Goal: Task Accomplishment & Management: Manage account settings

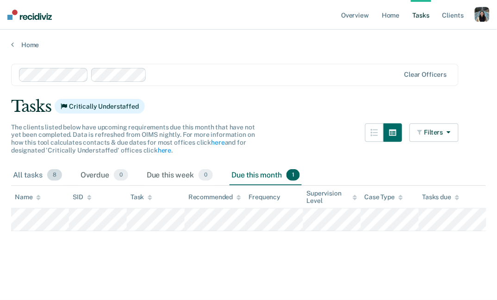
click at [37, 173] on div "All tasks 8" at bounding box center [37, 176] width 53 height 20
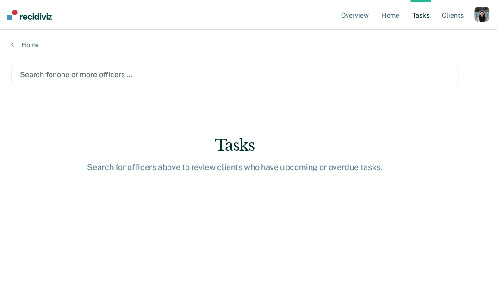
click at [91, 75] on div at bounding box center [235, 74] width 430 height 11
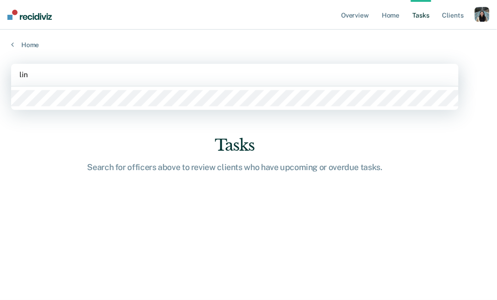
type input "link"
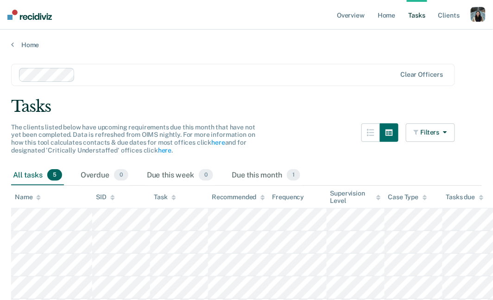
click at [170, 74] on div at bounding box center [237, 74] width 317 height 11
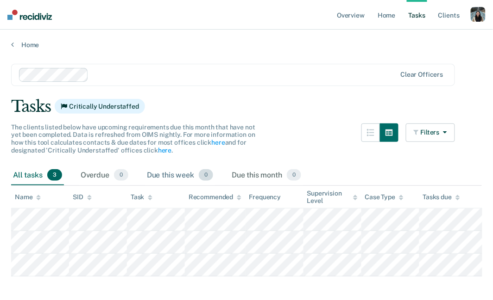
click at [178, 183] on div "Due this week 0" at bounding box center [180, 176] width 70 height 20
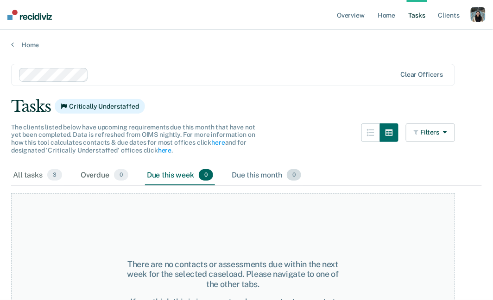
click at [239, 175] on div "Due this month 0" at bounding box center [266, 176] width 73 height 20
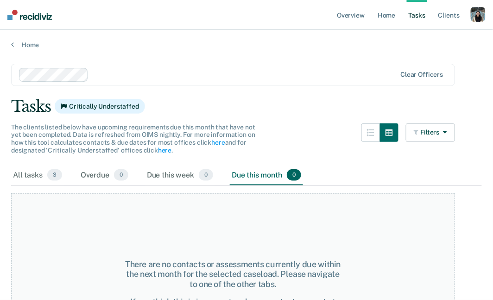
click at [149, 68] on div at bounding box center [208, 75] width 378 height 14
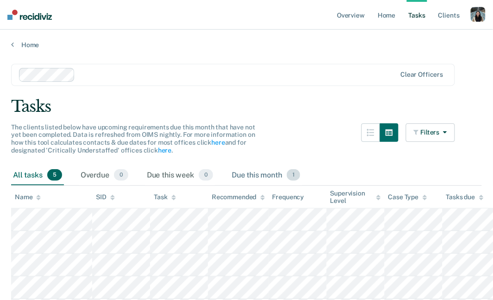
click at [268, 173] on div "Due this month 1" at bounding box center [266, 176] width 72 height 20
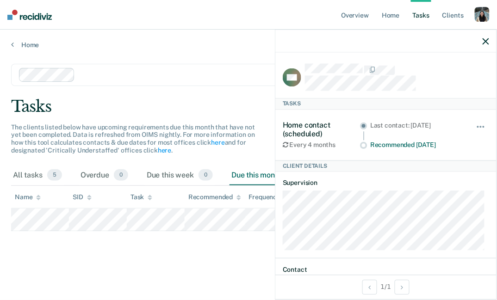
click at [376, 138] on div "Last contact: [DATE] Recommended [DATE]" at bounding box center [411, 135] width 103 height 28
click at [383, 153] on div "Home contact (scheduled) Every 4 months Last contact: [DATE] Recommended [DATE]…" at bounding box center [386, 135] width 206 height 50
click at [487, 42] on icon "button" at bounding box center [486, 41] width 6 height 6
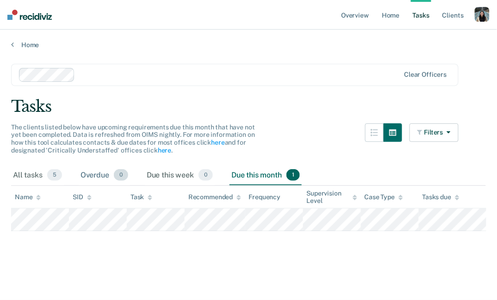
click at [109, 175] on div "Overdue 0" at bounding box center [104, 176] width 51 height 20
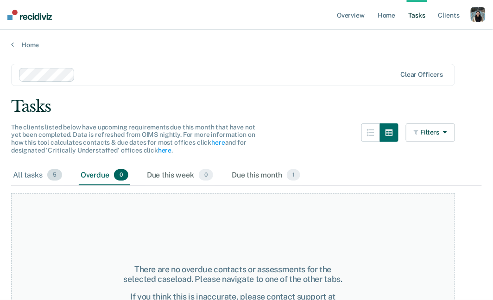
click at [41, 175] on div "All tasks 5" at bounding box center [37, 176] width 53 height 20
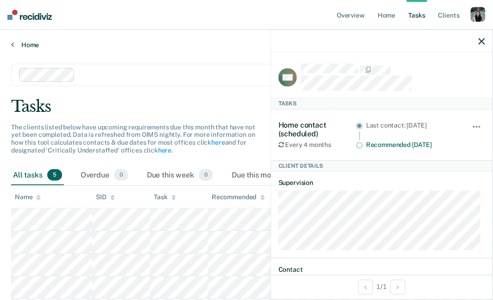
click at [35, 41] on link "Home" at bounding box center [246, 45] width 470 height 8
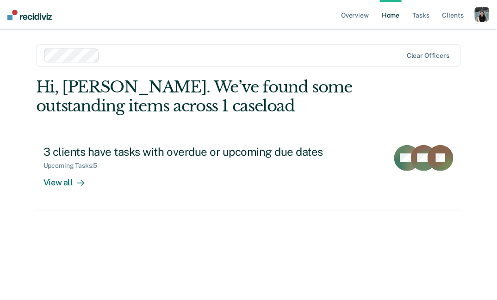
click at [142, 53] on div at bounding box center [252, 55] width 299 height 11
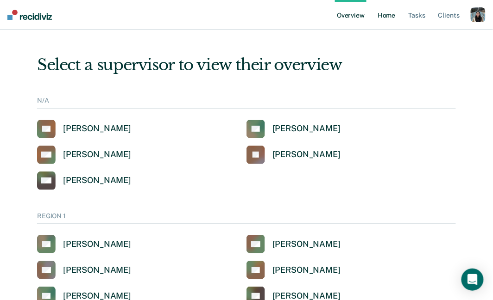
click at [382, 13] on link "Home" at bounding box center [385, 15] width 21 height 30
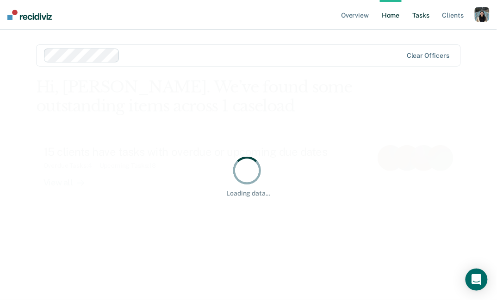
click at [418, 20] on link "Tasks" at bounding box center [421, 15] width 20 height 30
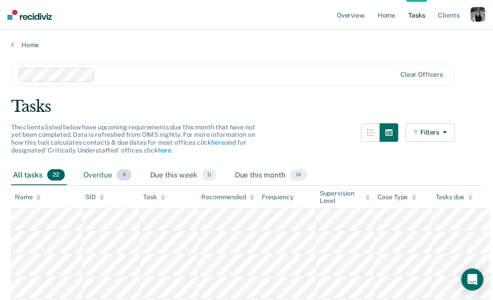
click at [100, 174] on div "Overdue 4" at bounding box center [107, 176] width 52 height 20
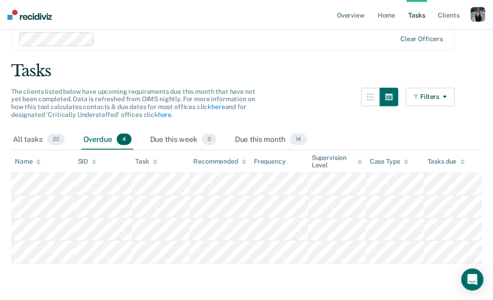
scroll to position [11, 0]
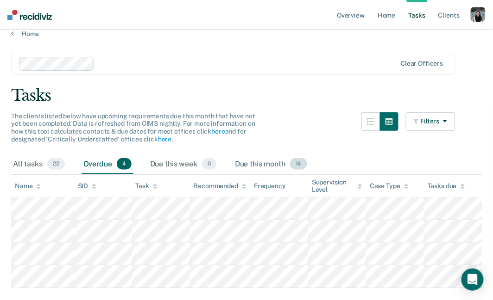
click at [262, 161] on div "Due this month 14" at bounding box center [271, 165] width 76 height 20
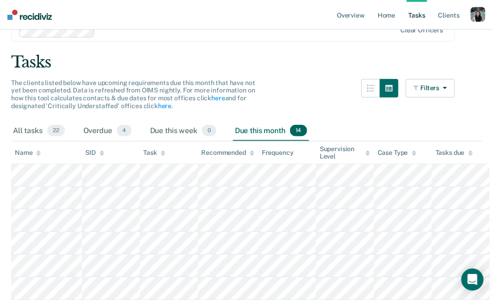
scroll to position [0, 0]
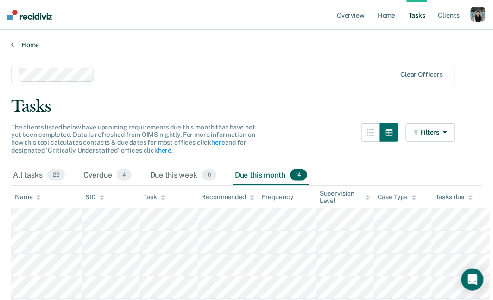
click at [19, 45] on link "Home" at bounding box center [246, 45] width 470 height 8
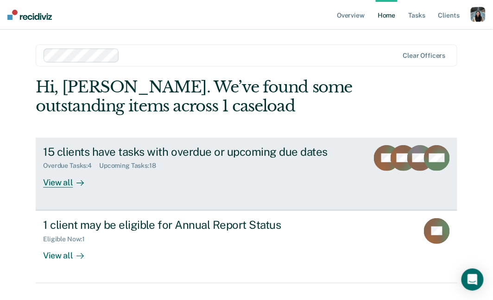
scroll to position [20, 0]
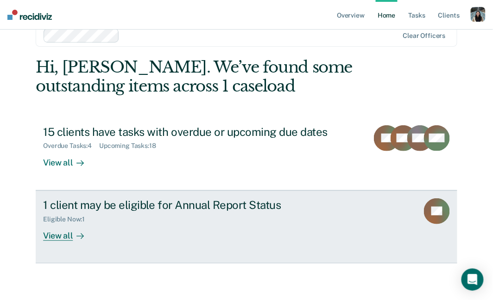
click at [166, 206] on div "1 client may be eligible for Annual Report Status" at bounding box center [205, 205] width 325 height 13
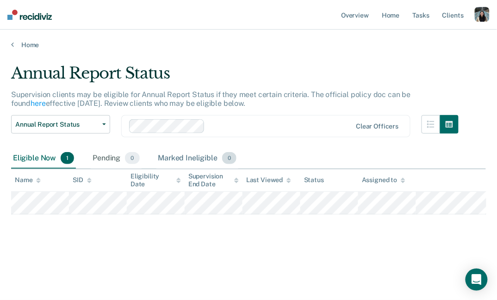
click at [194, 160] on div "Marked Ineligible 0" at bounding box center [197, 159] width 82 height 20
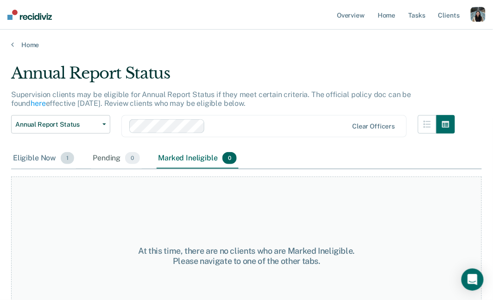
click at [40, 161] on div "Eligible Now 1" at bounding box center [43, 159] width 65 height 20
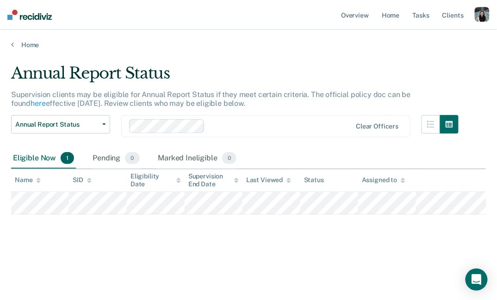
click at [70, 226] on div "Annual Report Status Supervision clients may be eligible for Annual Report Stat…" at bounding box center [248, 147] width 475 height 167
click at [31, 45] on link "Home" at bounding box center [248, 45] width 475 height 8
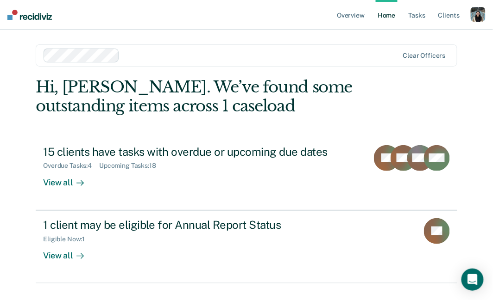
click at [218, 58] on div at bounding box center [260, 55] width 275 height 11
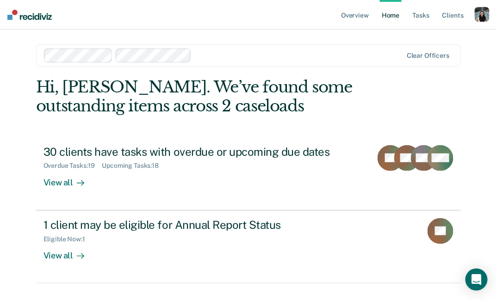
click at [254, 55] on div at bounding box center [298, 55] width 207 height 11
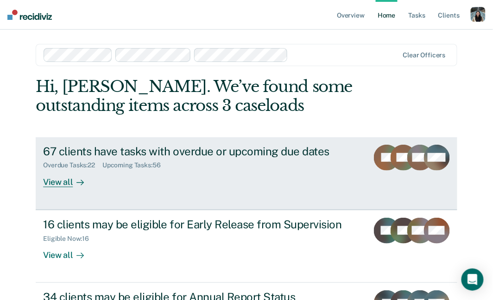
scroll to position [50, 0]
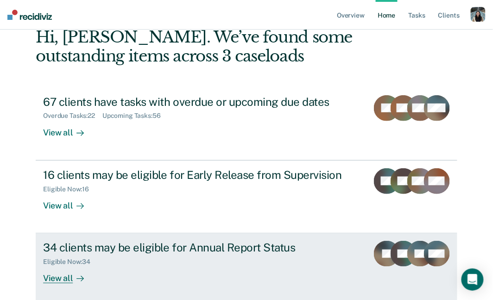
click at [237, 247] on div "34 clients may be eligible for Annual Report Status" at bounding box center [202, 247] width 318 height 13
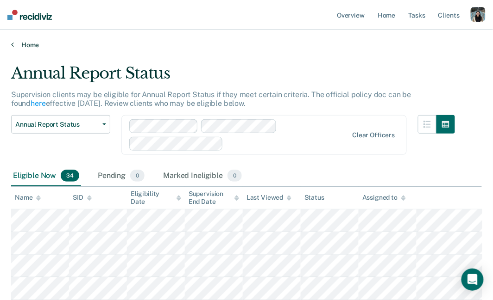
click at [29, 44] on link "Home" at bounding box center [246, 45] width 470 height 8
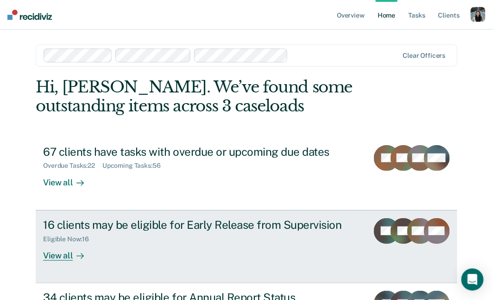
click at [239, 226] on div "16 clients may be eligible for Early Release from Supervision" at bounding box center [202, 225] width 318 height 13
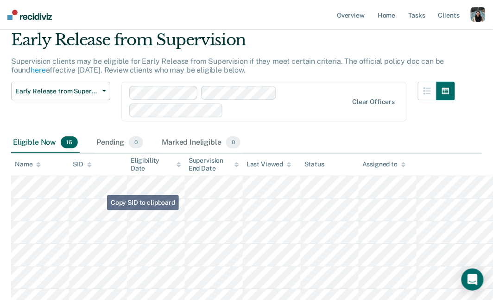
scroll to position [49, 0]
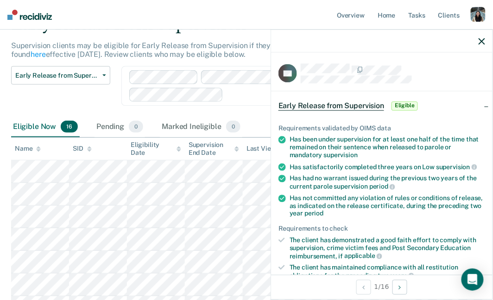
click at [481, 42] on icon "button" at bounding box center [481, 41] width 6 height 6
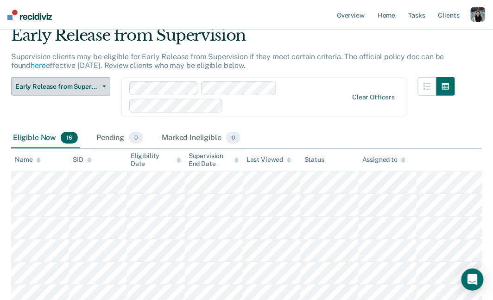
scroll to position [0, 0]
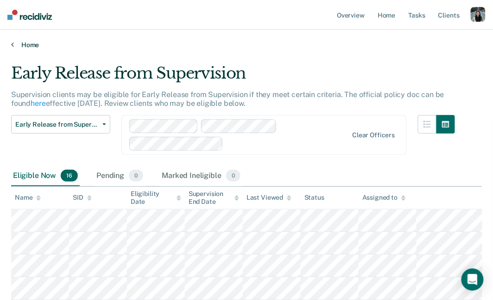
click at [15, 46] on link "Home" at bounding box center [246, 45] width 470 height 8
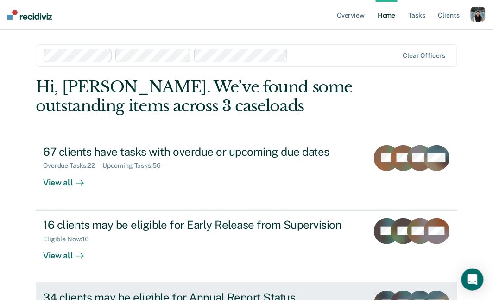
scroll to position [93, 0]
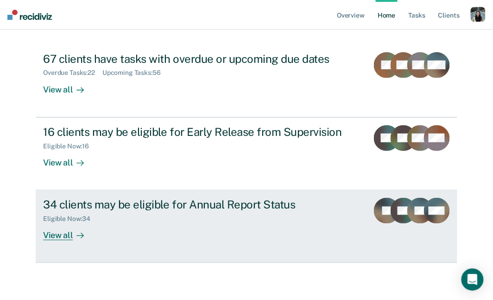
click at [161, 235] on div "34 clients may be eligible for Annual Report Status Eligible Now : 34 View all" at bounding box center [213, 219] width 340 height 43
